Goal: Information Seeking & Learning: Learn about a topic

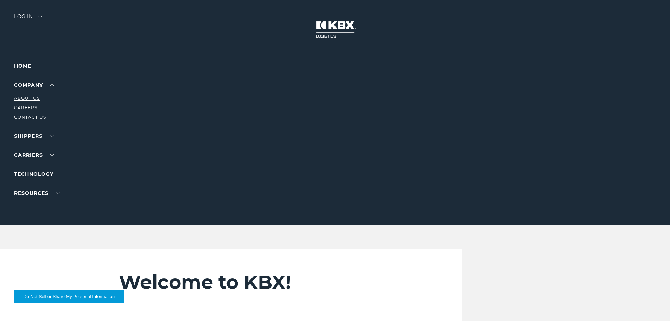
click at [32, 97] on link "About Us" at bounding box center [27, 97] width 26 height 5
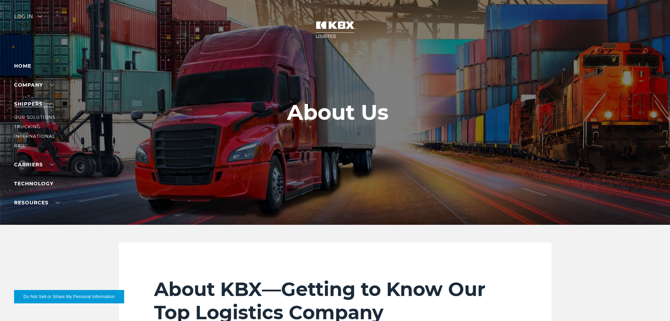
click at [36, 103] on link "SHIPPERS" at bounding box center [34, 104] width 40 height 6
click at [37, 116] on link "Our Solutions" at bounding box center [34, 116] width 41 height 5
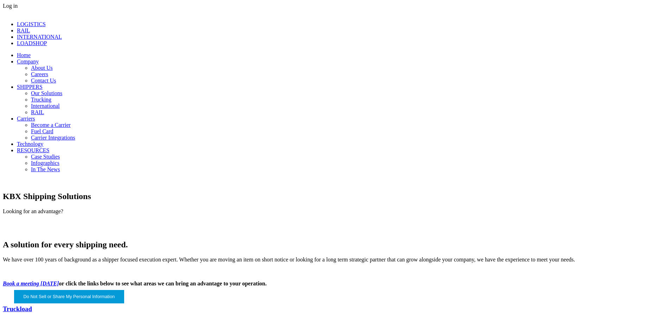
click at [31, 102] on link "Trucking" at bounding box center [41, 99] width 20 height 6
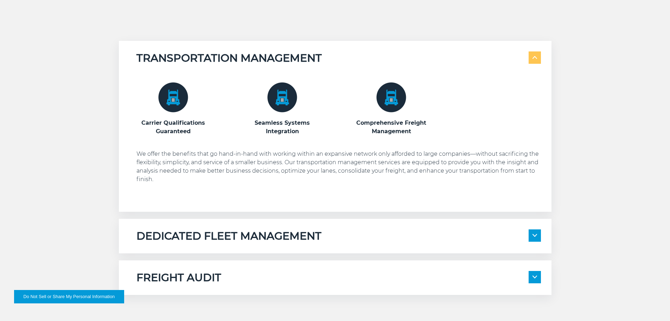
scroll to position [492, 0]
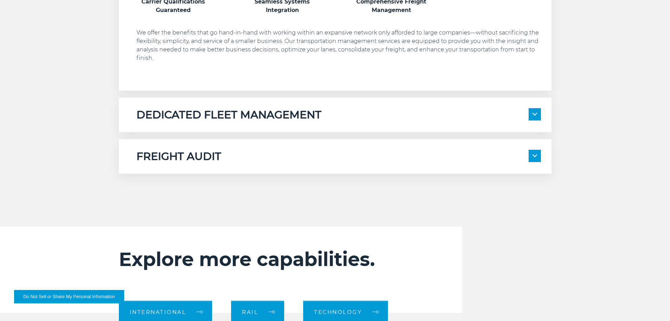
click at [533, 114] on img at bounding box center [535, 114] width 5 height 3
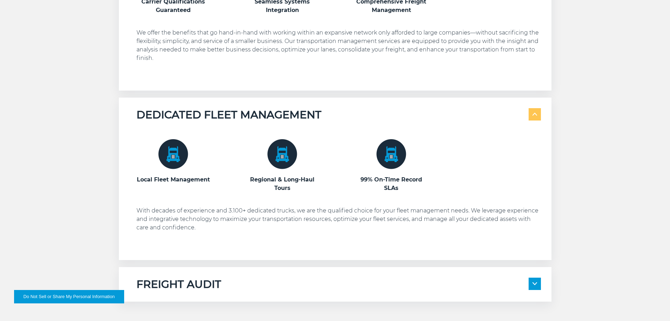
click at [533, 114] on img at bounding box center [535, 114] width 5 height 3
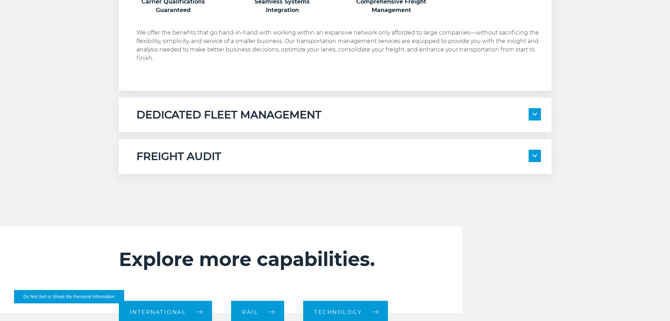
click at [531, 154] on span at bounding box center [535, 156] width 12 height 12
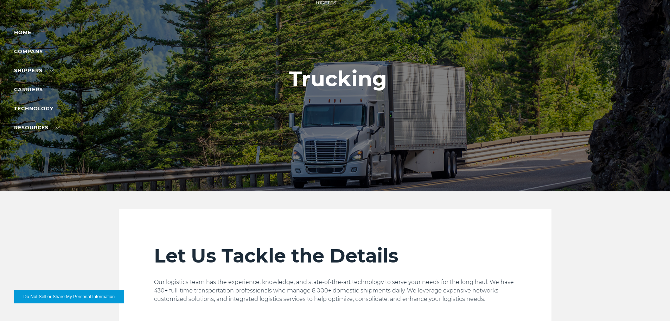
scroll to position [0, 0]
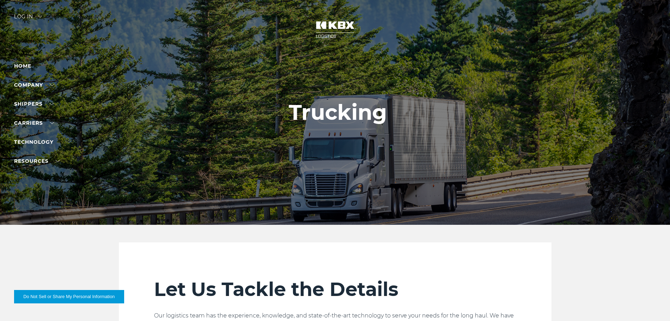
click at [32, 65] on li "Home" at bounding box center [44, 66] width 61 height 8
click at [24, 63] on link "Home" at bounding box center [22, 66] width 17 height 6
